Goal: Transaction & Acquisition: Purchase product/service

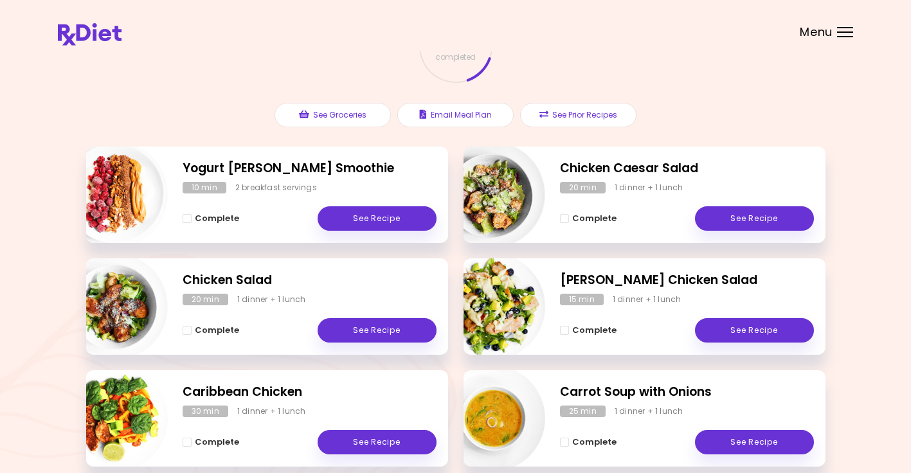
scroll to position [97, 0]
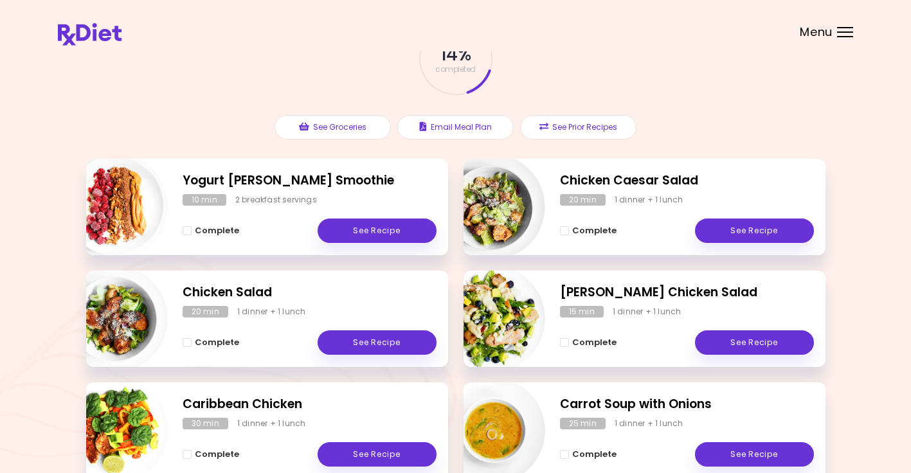
click at [748, 90] on div "14 % completed See Groceries Email Meal Plan See Prior Recipes" at bounding box center [456, 80] width 740 height 157
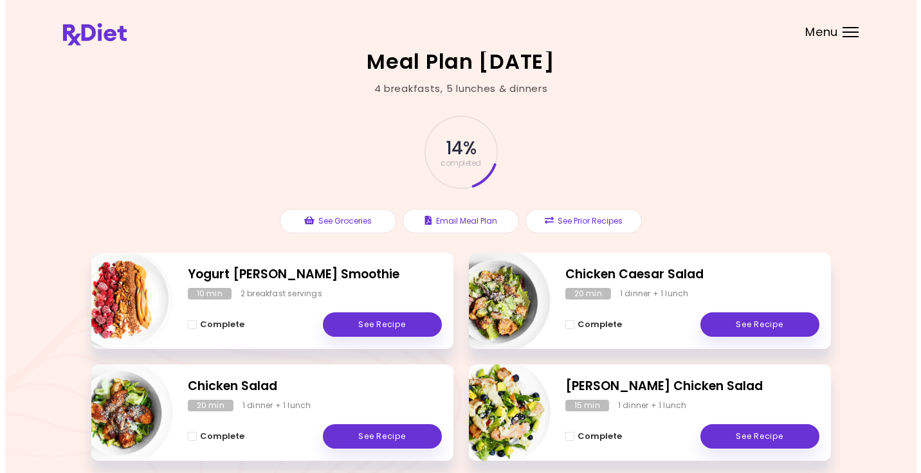
scroll to position [0, 0]
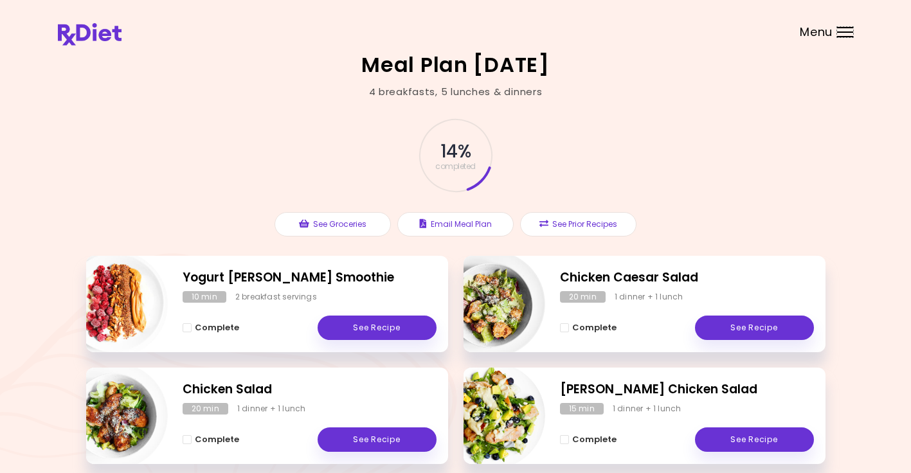
click at [848, 33] on div "Menu" at bounding box center [845, 32] width 16 height 10
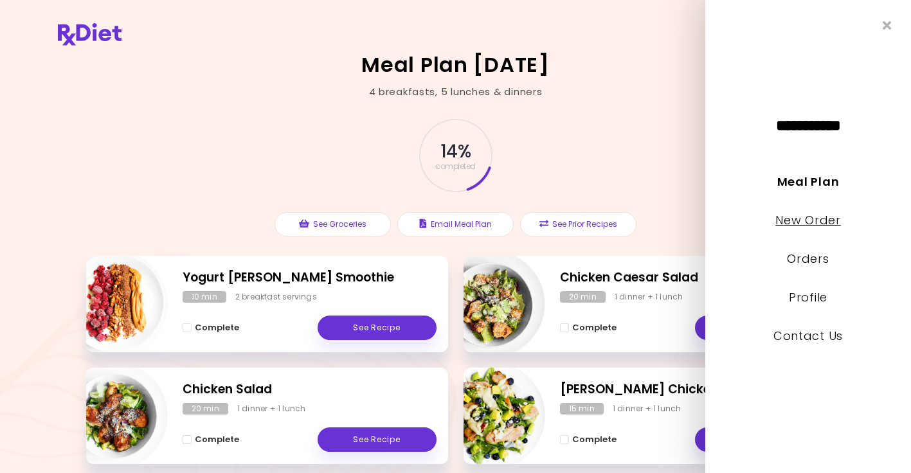
click at [807, 221] on link "New Order" at bounding box center [808, 220] width 65 height 16
select select "*"
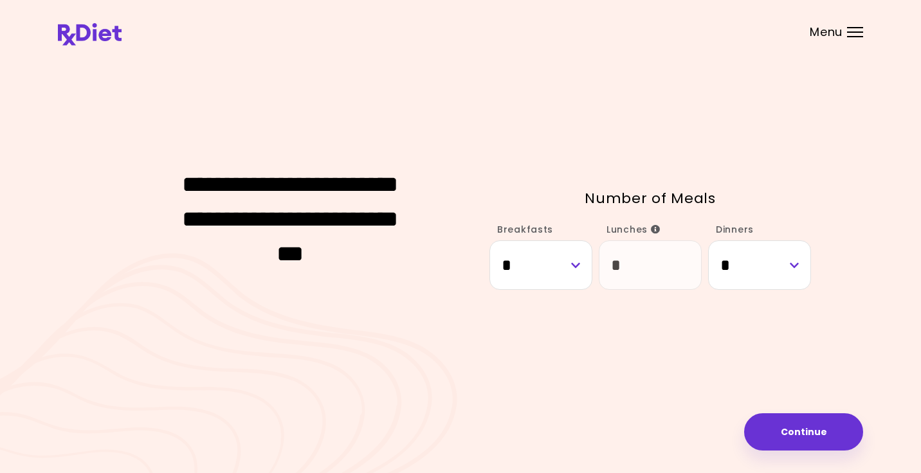
click at [853, 28] on div at bounding box center [855, 27] width 16 height 1
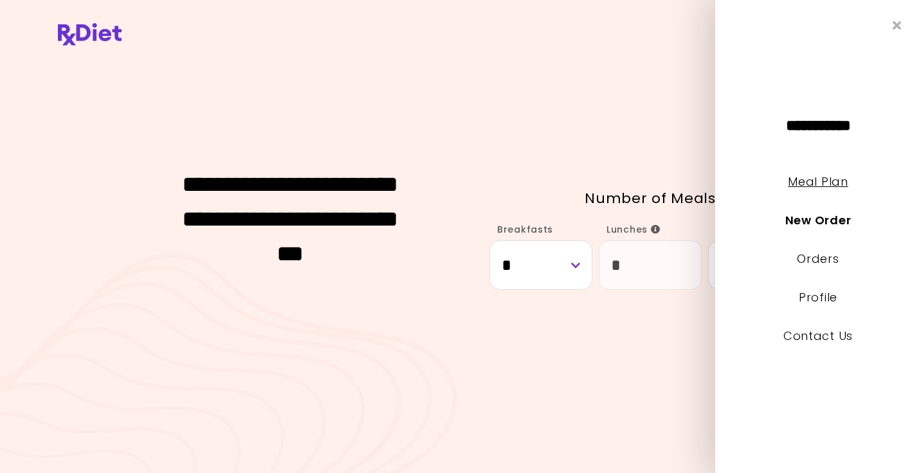
click at [805, 179] on link "Meal Plan" at bounding box center [818, 182] width 60 height 16
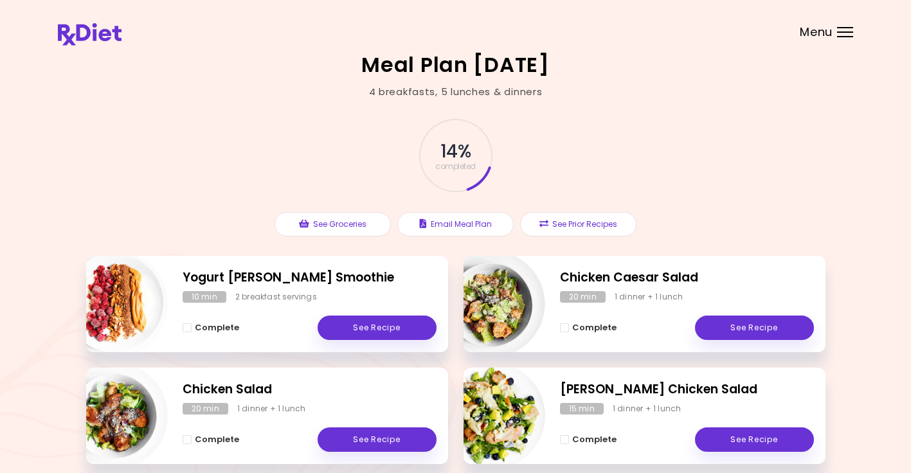
click at [846, 29] on div "Menu" at bounding box center [845, 32] width 16 height 10
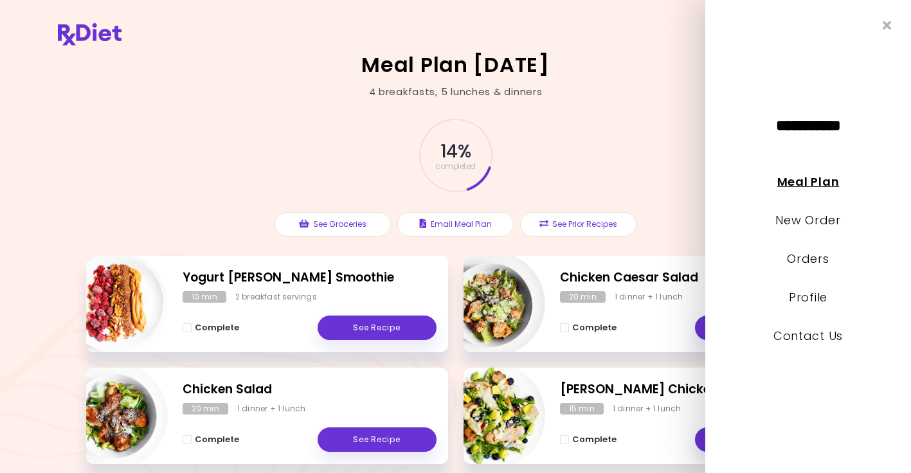
click at [806, 183] on link "Meal Plan" at bounding box center [808, 182] width 62 height 16
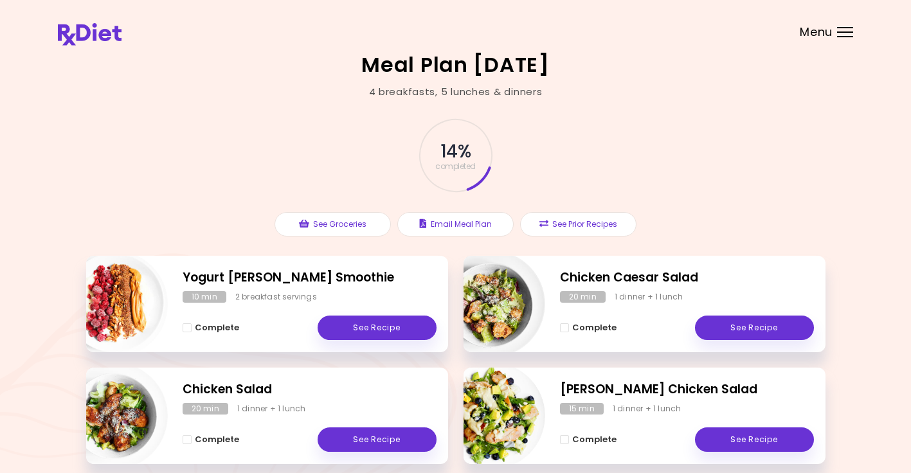
click at [839, 32] on div at bounding box center [845, 32] width 16 height 1
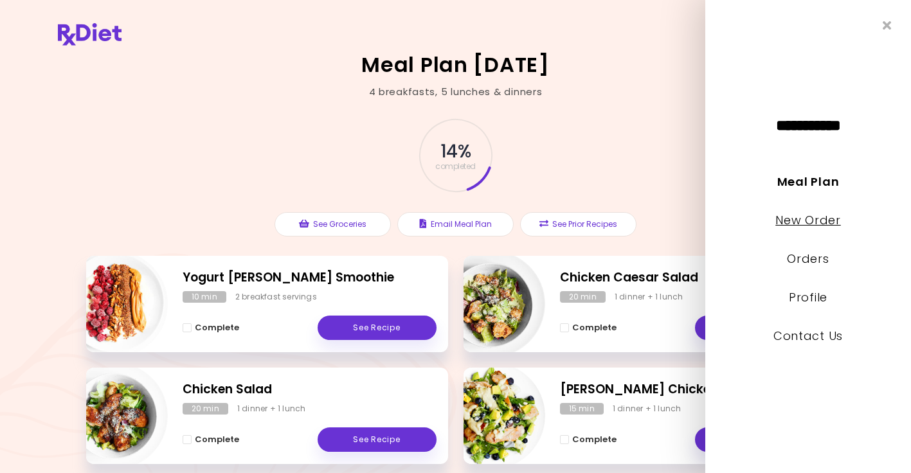
click at [826, 223] on link "New Order" at bounding box center [808, 220] width 65 height 16
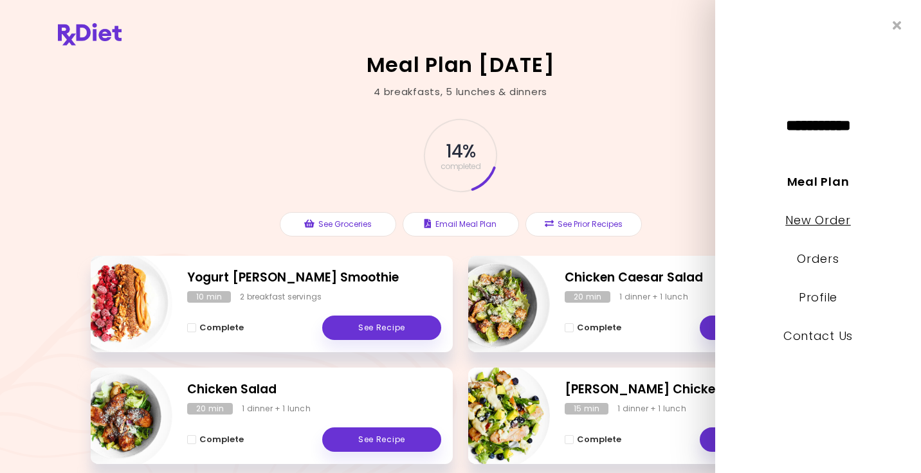
select select "*"
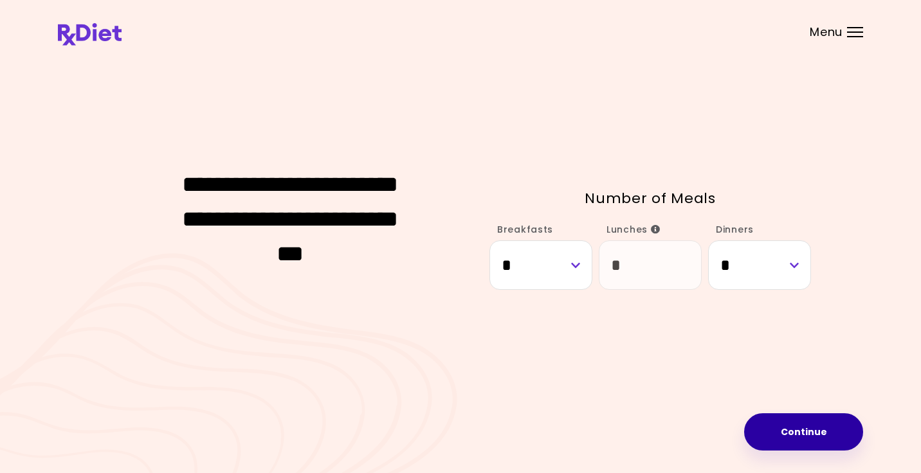
click at [781, 437] on button "Continue" at bounding box center [803, 431] width 119 height 37
